Goal: Task Accomplishment & Management: Manage account settings

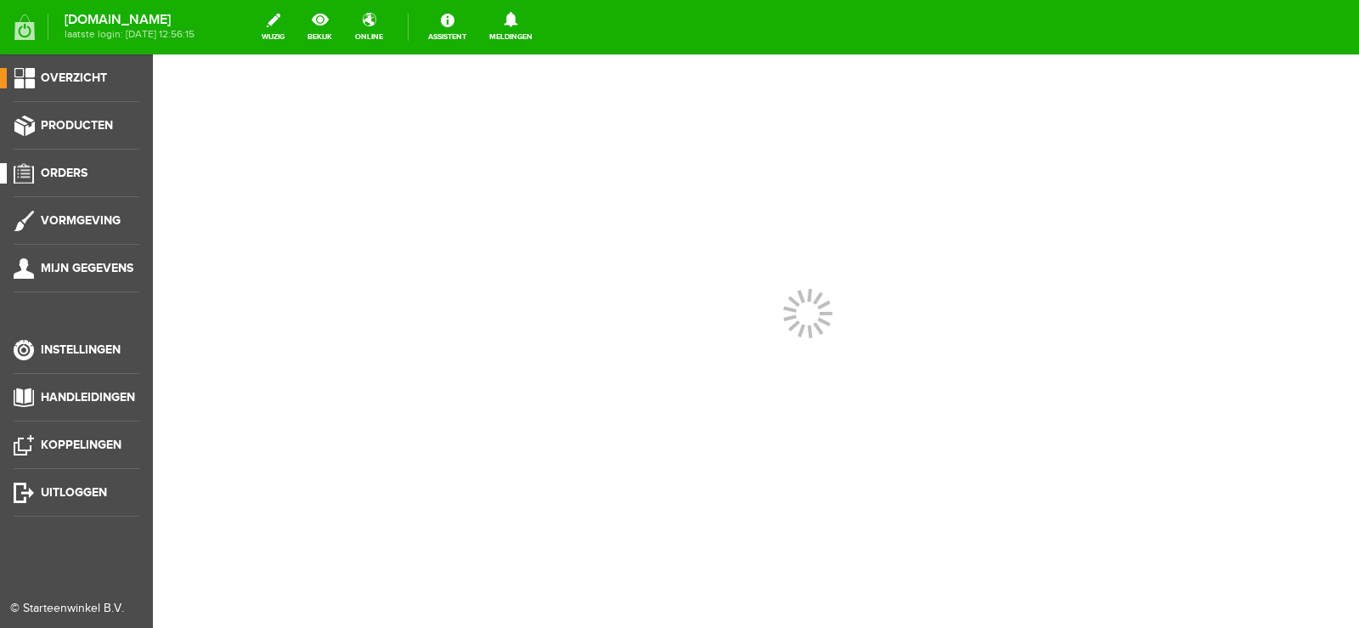
click at [71, 172] on span "Orders" at bounding box center [64, 173] width 47 height 14
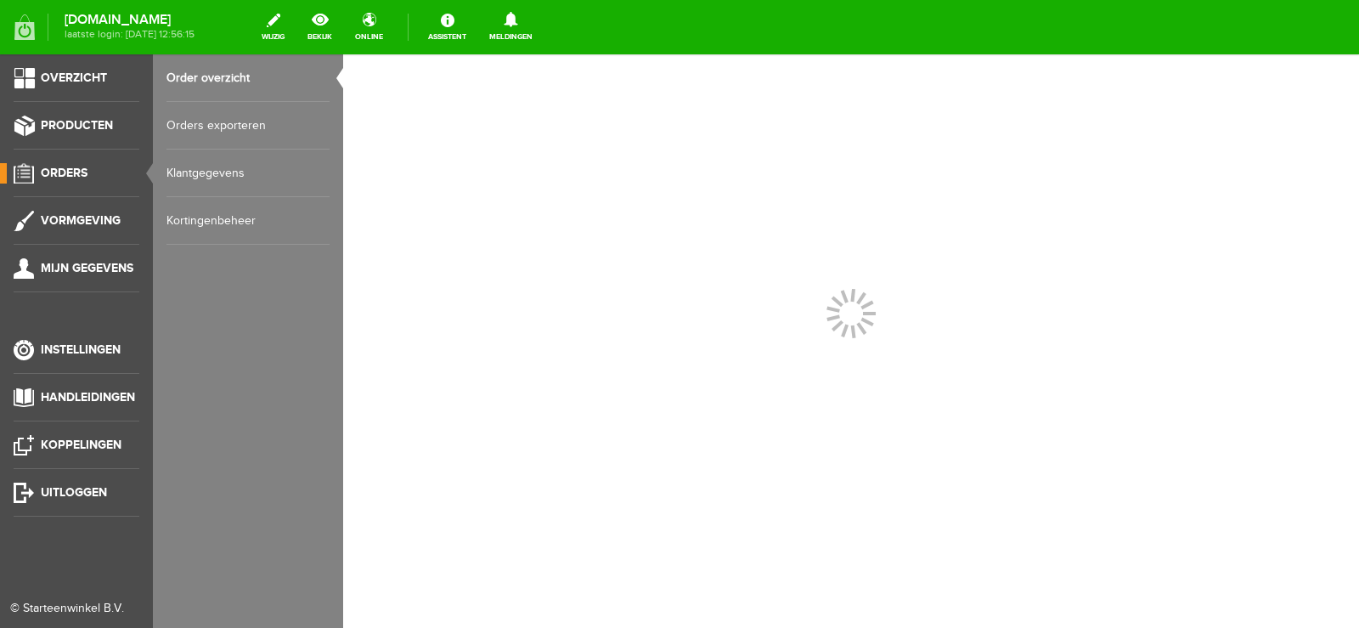
click at [71, 172] on span "Orders" at bounding box center [64, 173] width 47 height 14
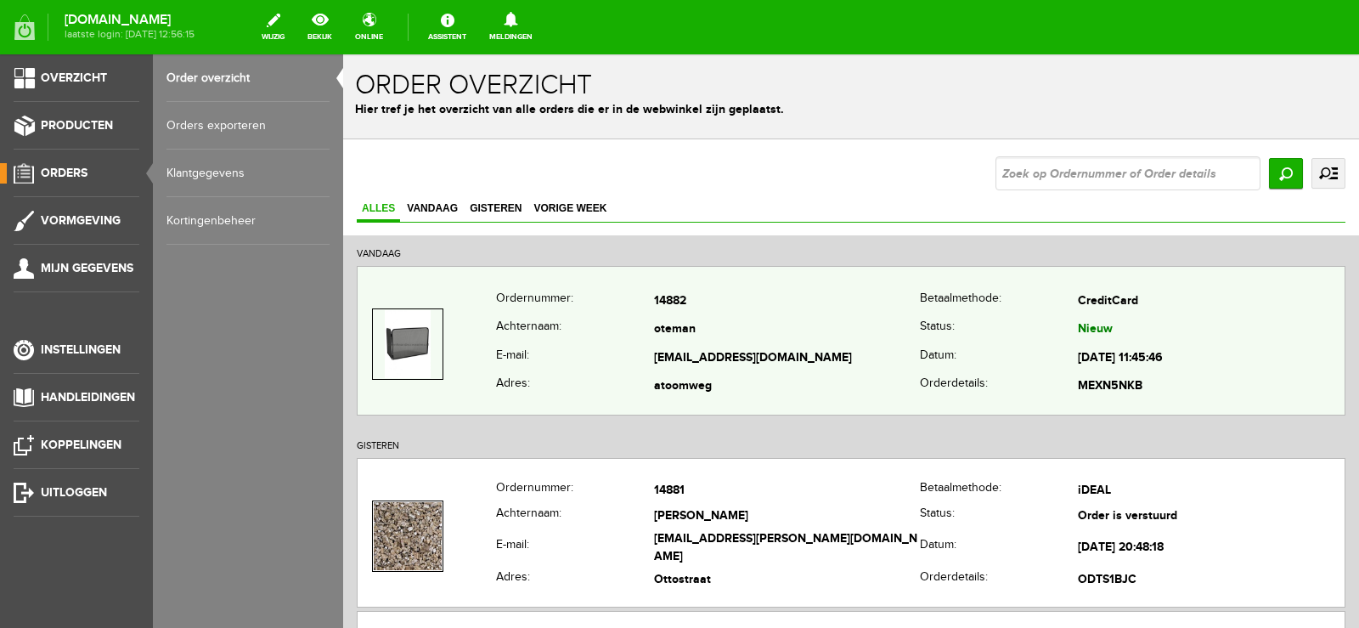
click at [772, 336] on td "oteman" at bounding box center [787, 330] width 267 height 29
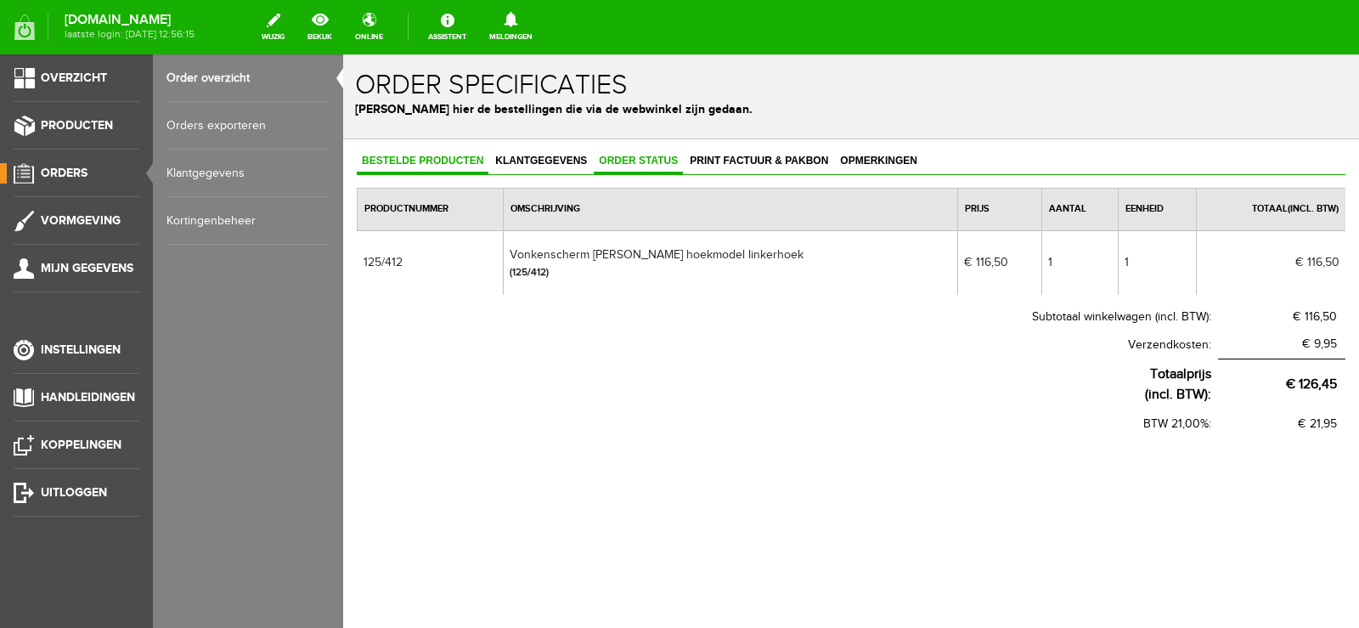
click at [643, 161] on span "Order status" at bounding box center [638, 161] width 89 height 12
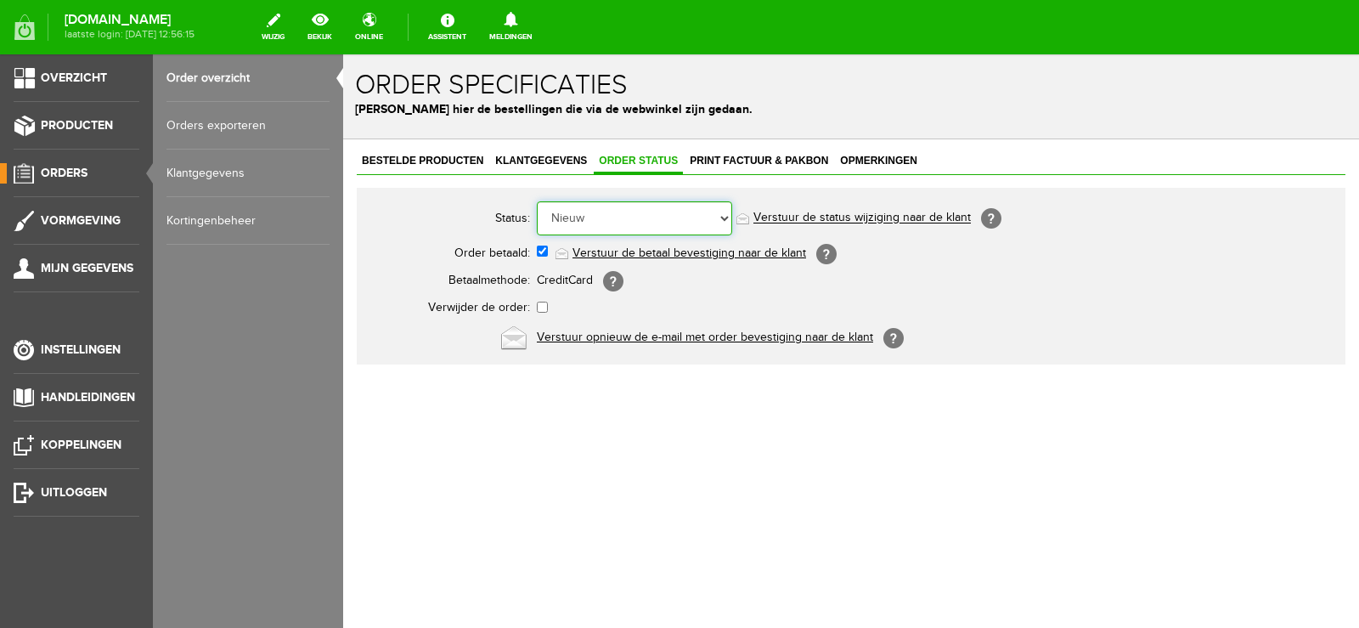
click at [723, 216] on select "Order niet afgerond Nieuw Order in behandeling Wacht op leverancier Wacht op be…" at bounding box center [634, 218] width 195 height 34
select select "14"
click at [537, 201] on select "Order niet afgerond Nieuw Order in behandeling Wacht op leverancier Wacht op be…" at bounding box center [634, 218] width 195 height 34
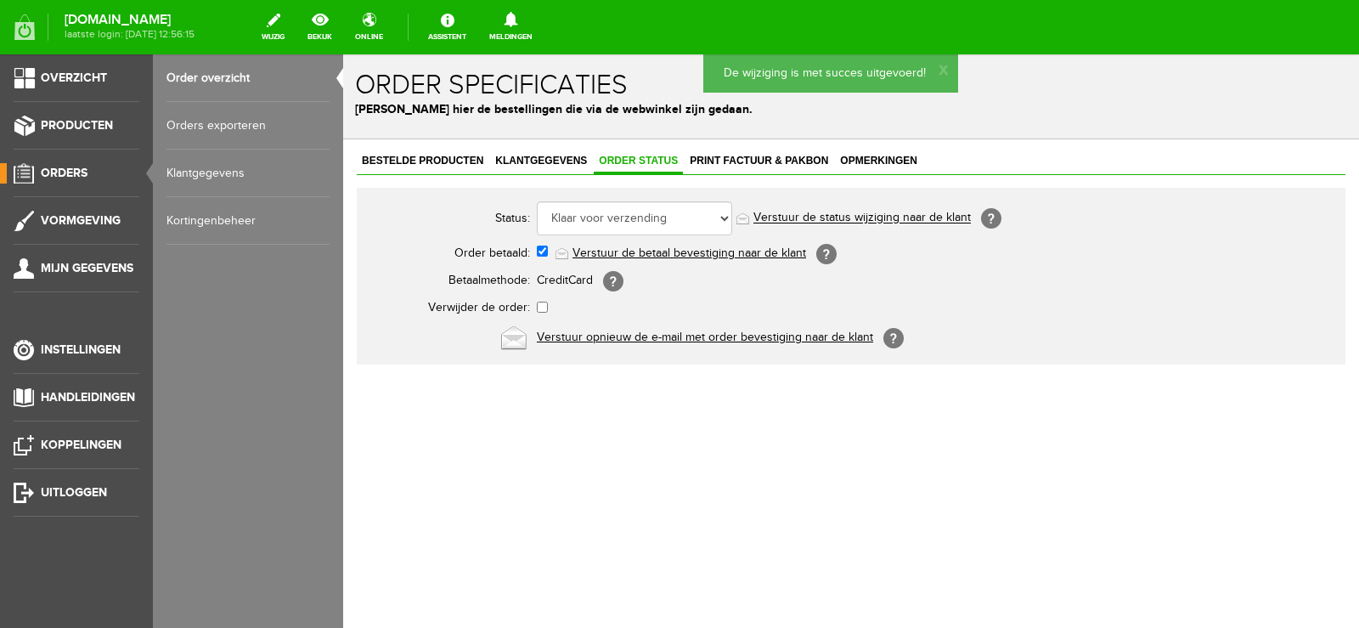
click at [906, 216] on link "Verstuur de status wijziging naar de klant" at bounding box center [862, 219] width 217 height 14
click at [69, 167] on span "Orders" at bounding box center [64, 173] width 47 height 14
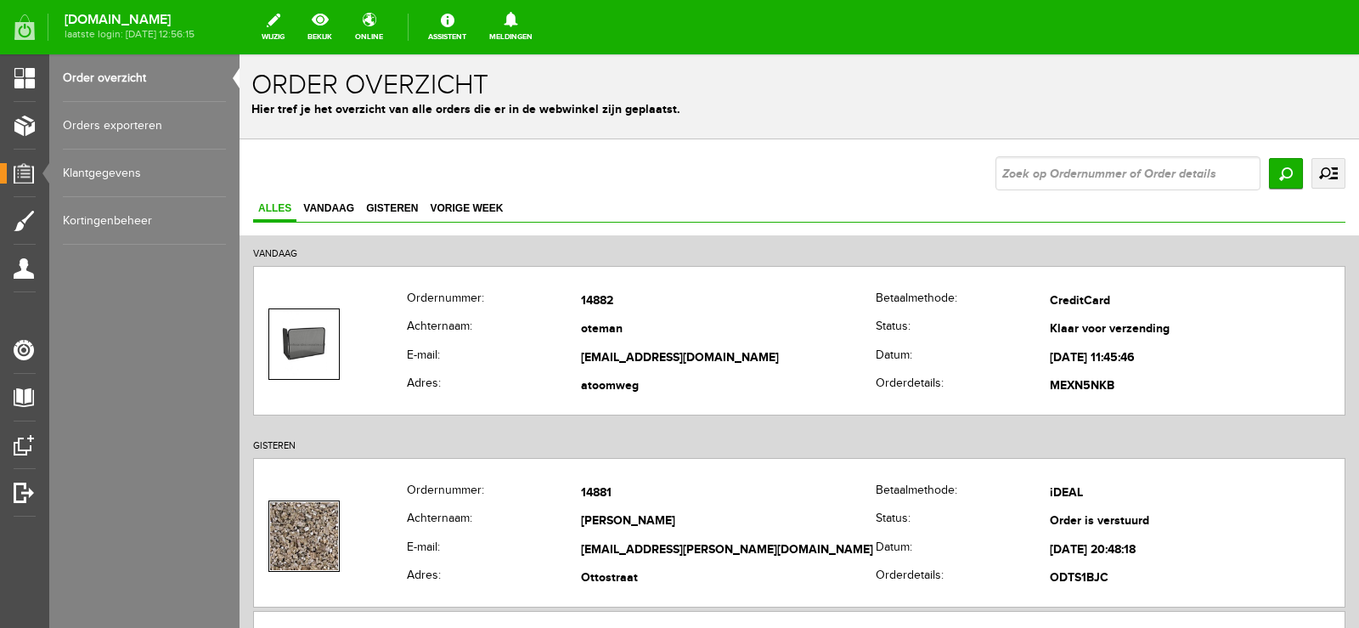
click at [846, 78] on h1 "Order overzicht" at bounding box center [799, 86] width 1096 height 30
